Goal: Entertainment & Leisure: Consume media (video, audio)

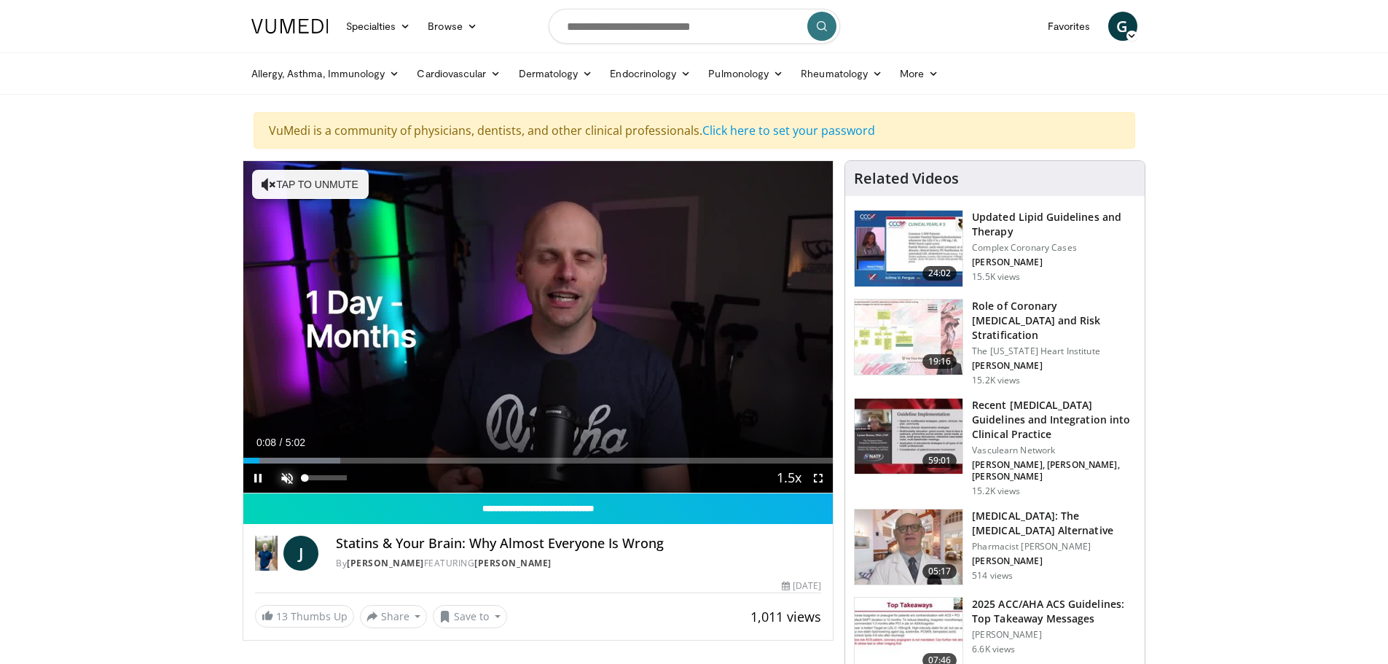
click at [287, 474] on span "Video Player" at bounding box center [287, 478] width 29 height 29
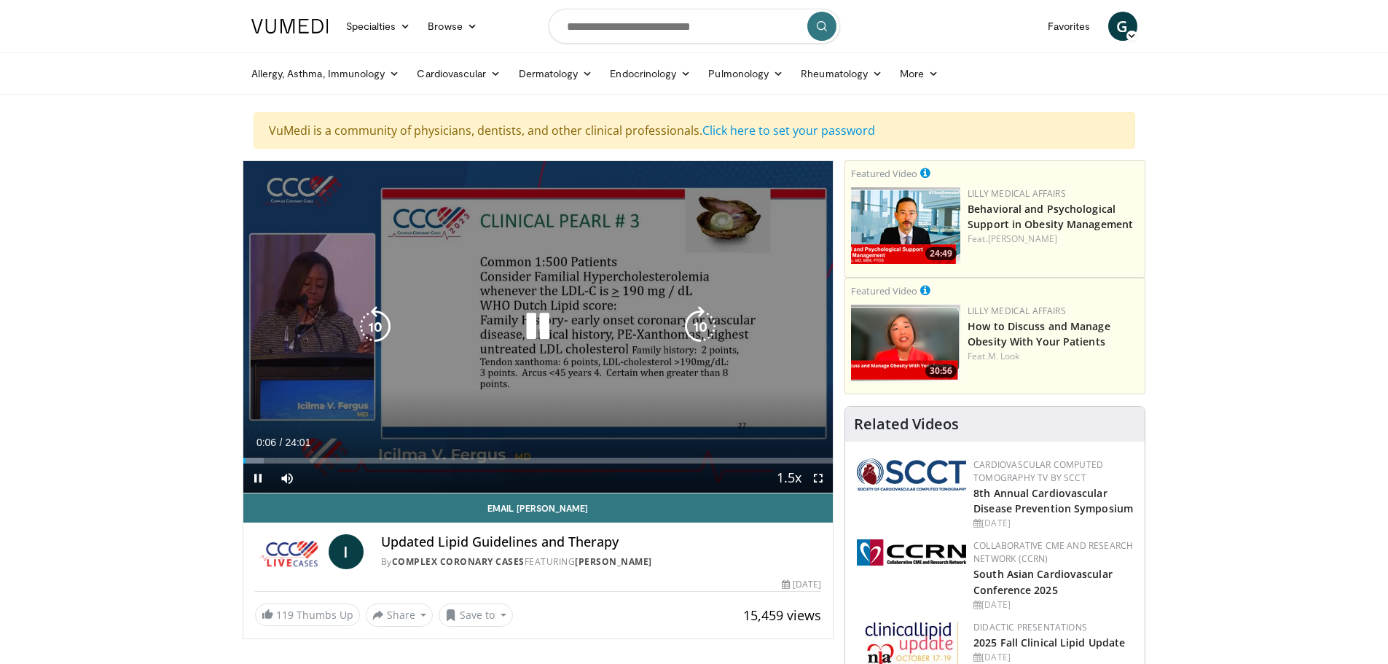
click at [531, 325] on icon "Video Player" at bounding box center [537, 326] width 41 height 41
